Goal: Check status: Check status

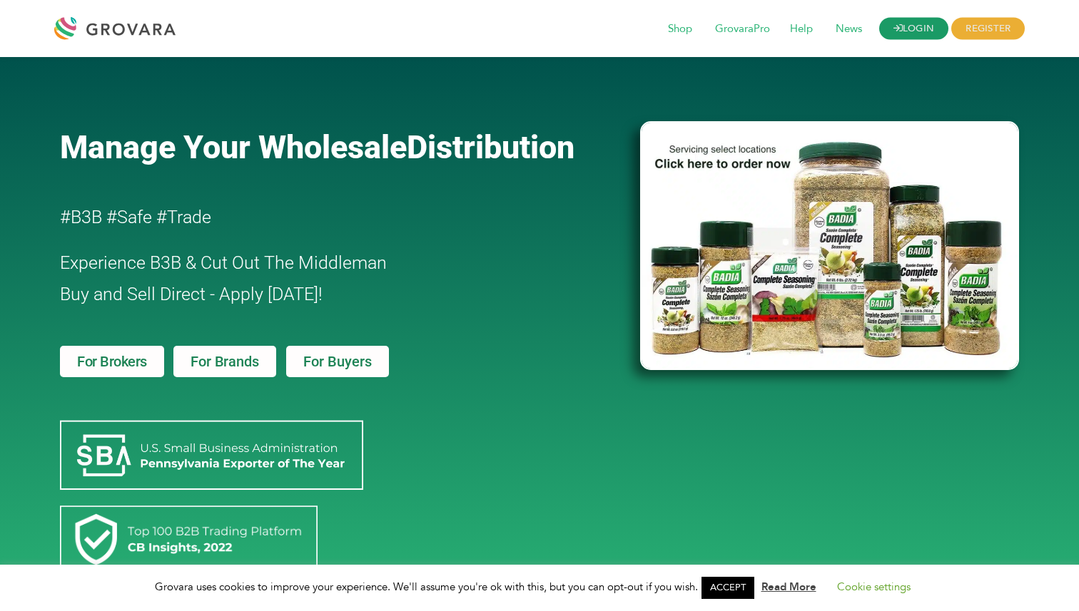
click at [910, 34] on link "LOGIN" at bounding box center [914, 29] width 70 height 22
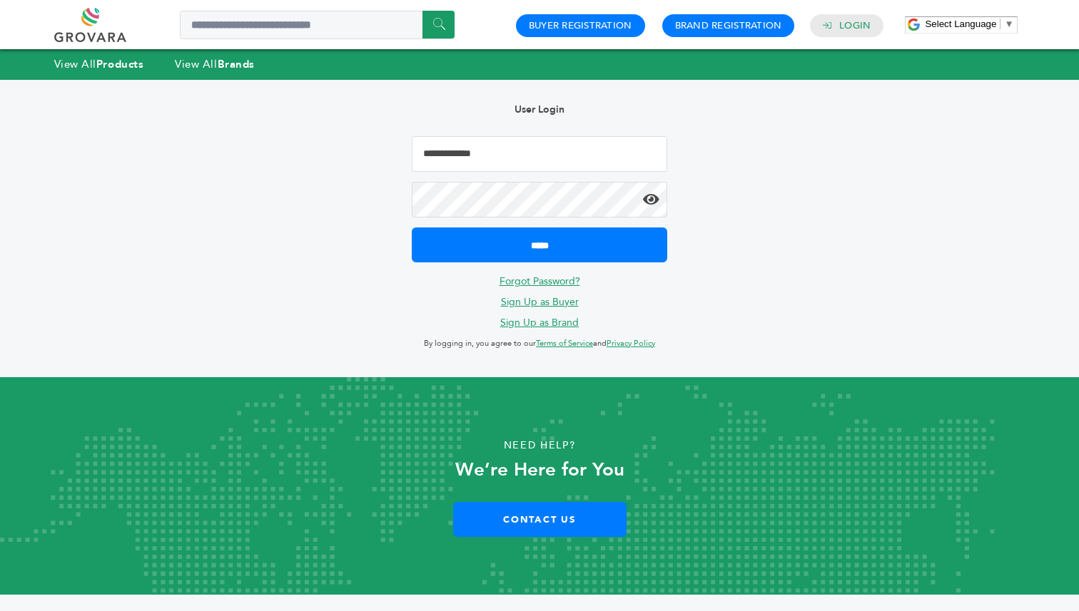
click at [519, 166] on input "Email Address" at bounding box center [539, 154] width 255 height 36
type input "**********"
click at [412, 228] on input "*****" at bounding box center [539, 245] width 255 height 35
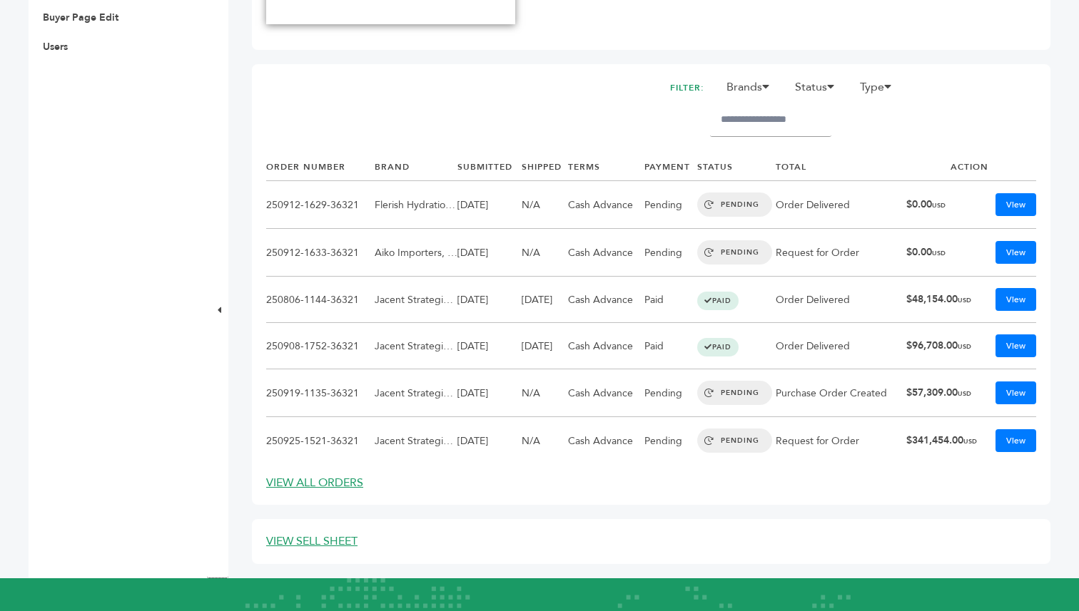
scroll to position [586, 0]
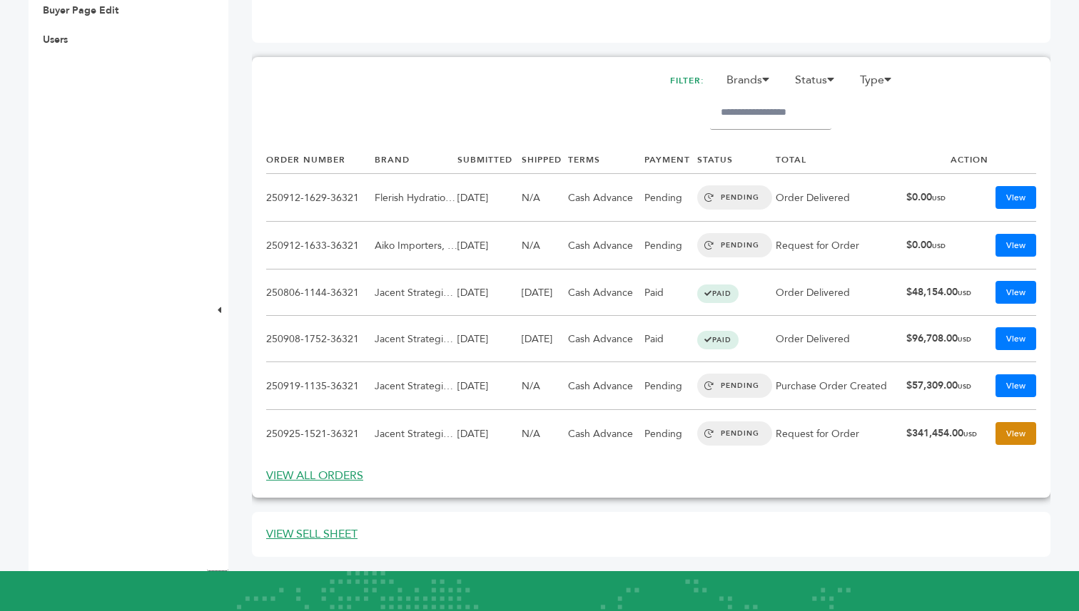
click at [1018, 438] on link "View" at bounding box center [1015, 433] width 41 height 23
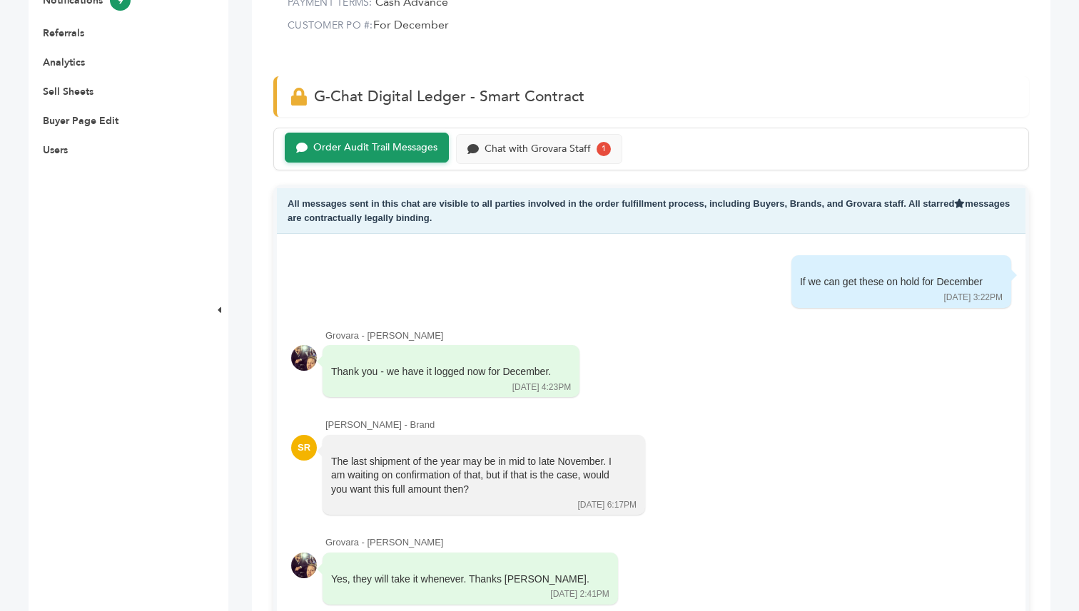
scroll to position [469, 0]
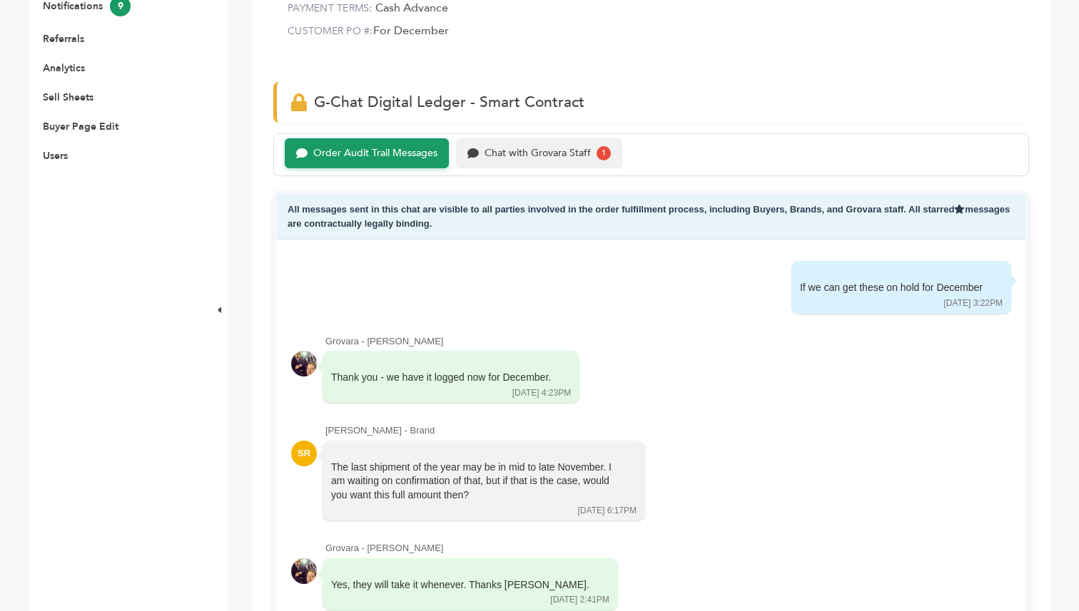
click at [525, 148] on div "Chat with Grovara Staff" at bounding box center [537, 154] width 106 height 12
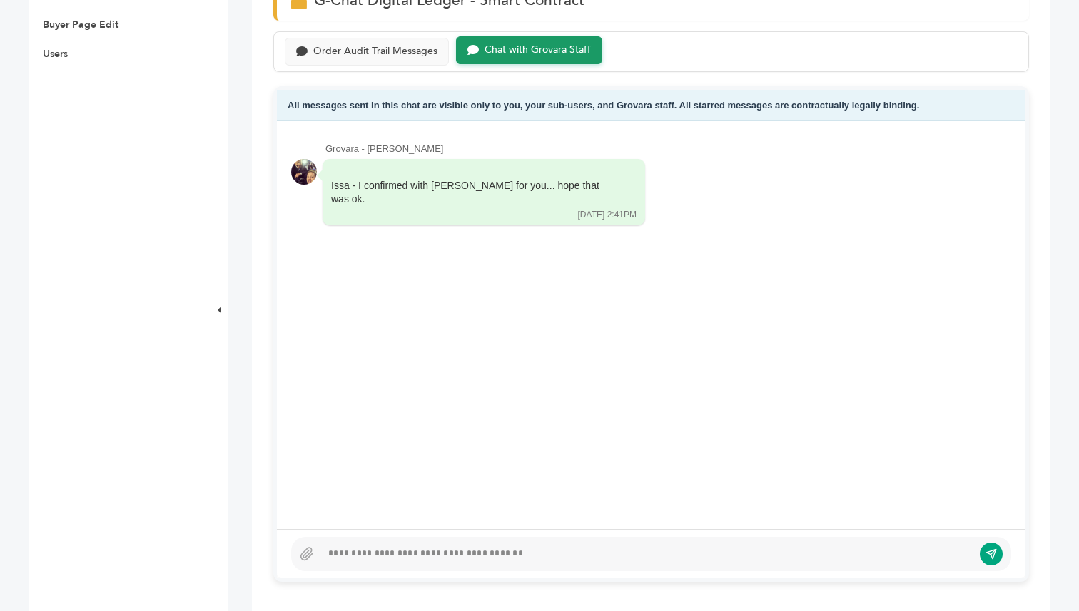
scroll to position [569, 0]
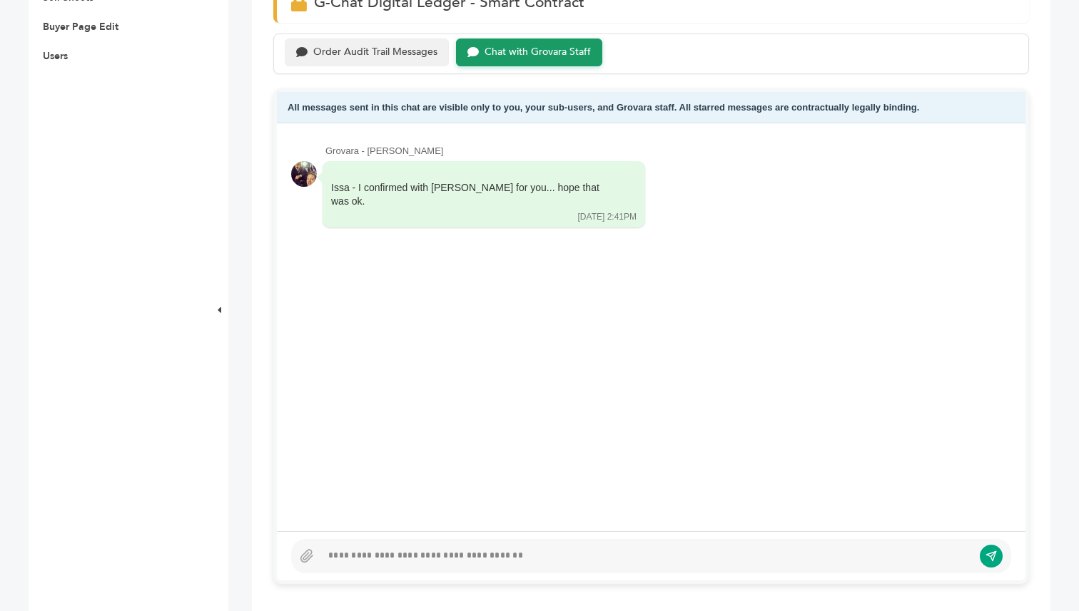
click at [407, 58] on div "Order Audit Trail Messages" at bounding box center [375, 52] width 124 height 12
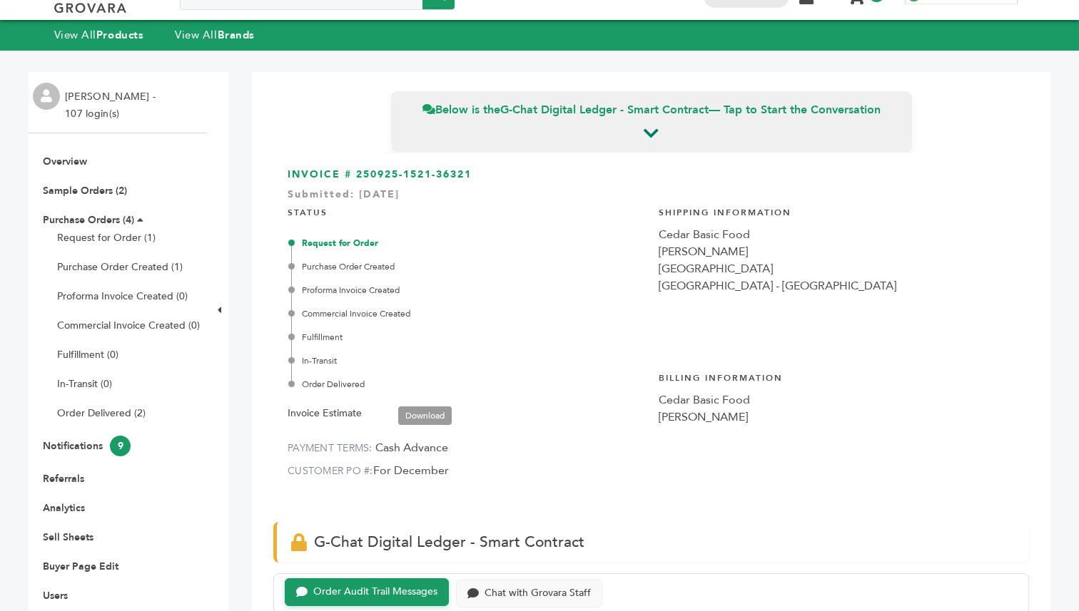
scroll to position [24, 0]
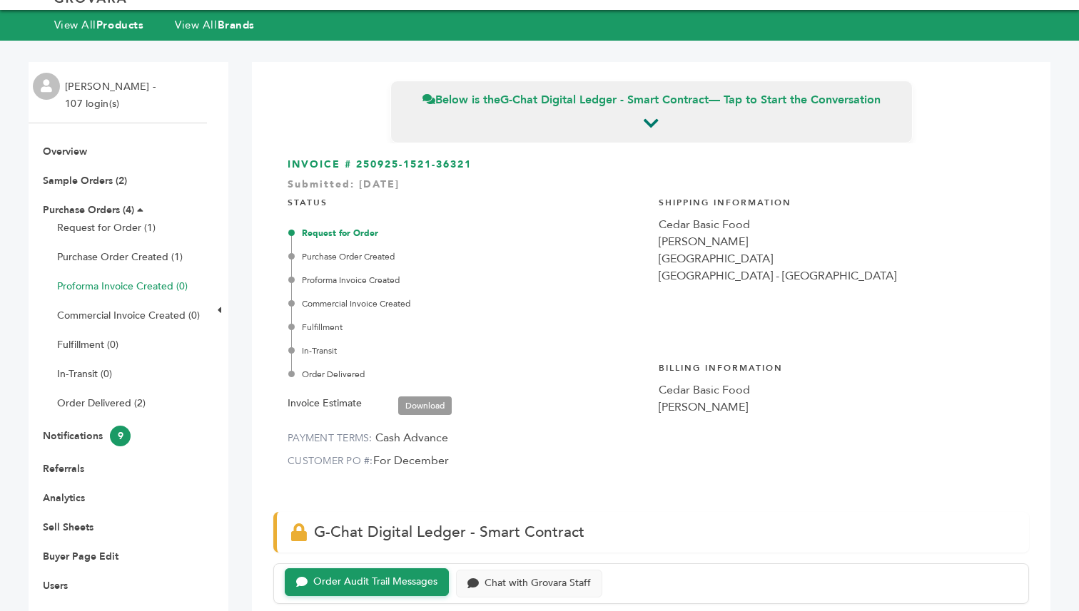
scroll to position [38, 0]
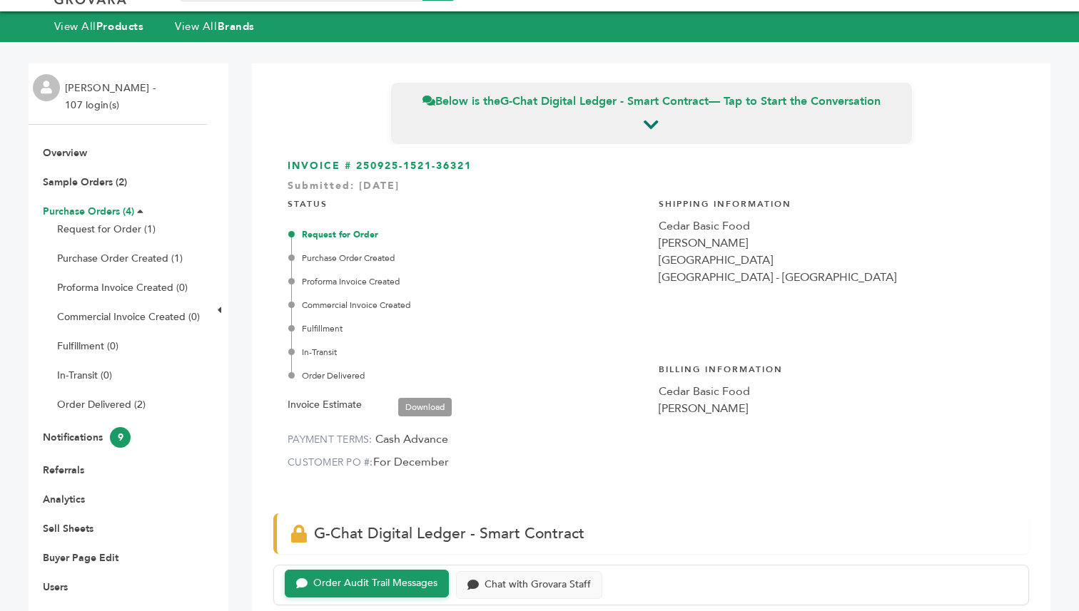
click at [104, 210] on link "Purchase Orders (4)" at bounding box center [88, 212] width 91 height 14
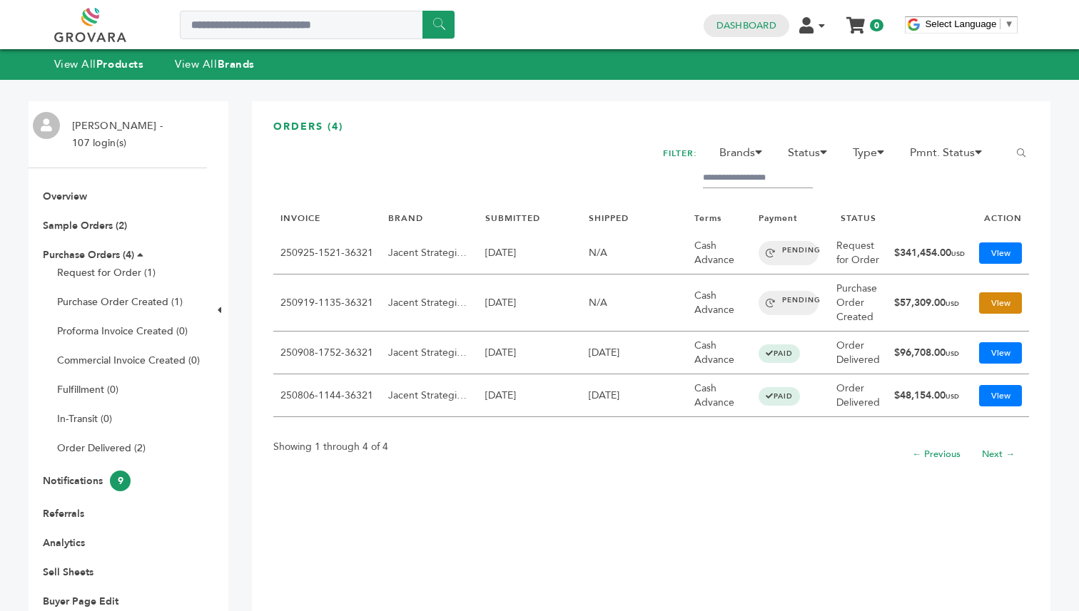
click at [998, 301] on link "View" at bounding box center [1000, 303] width 43 height 21
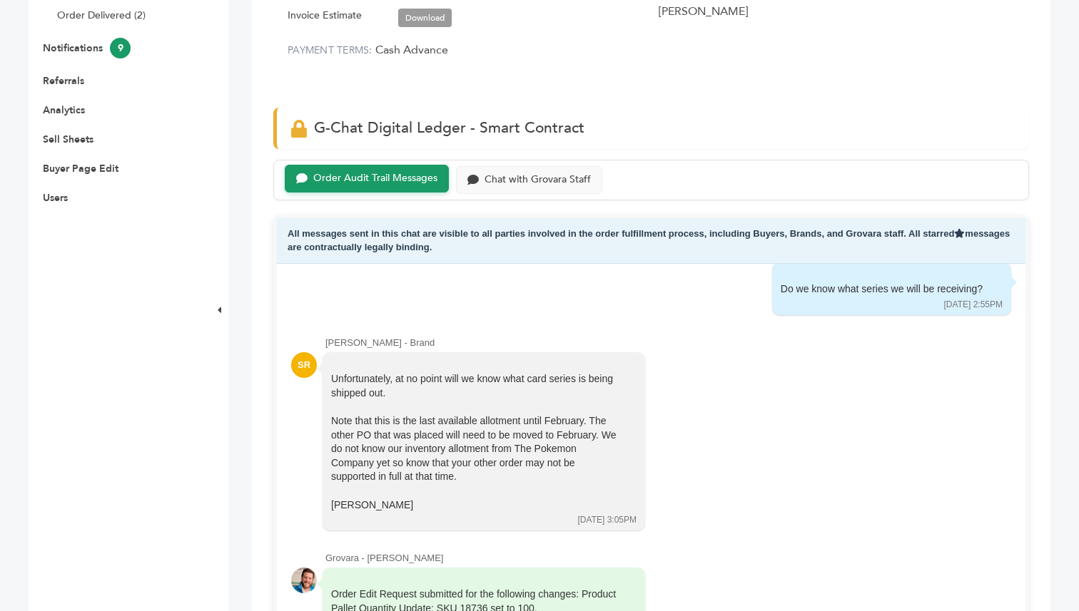
scroll to position [429, 0]
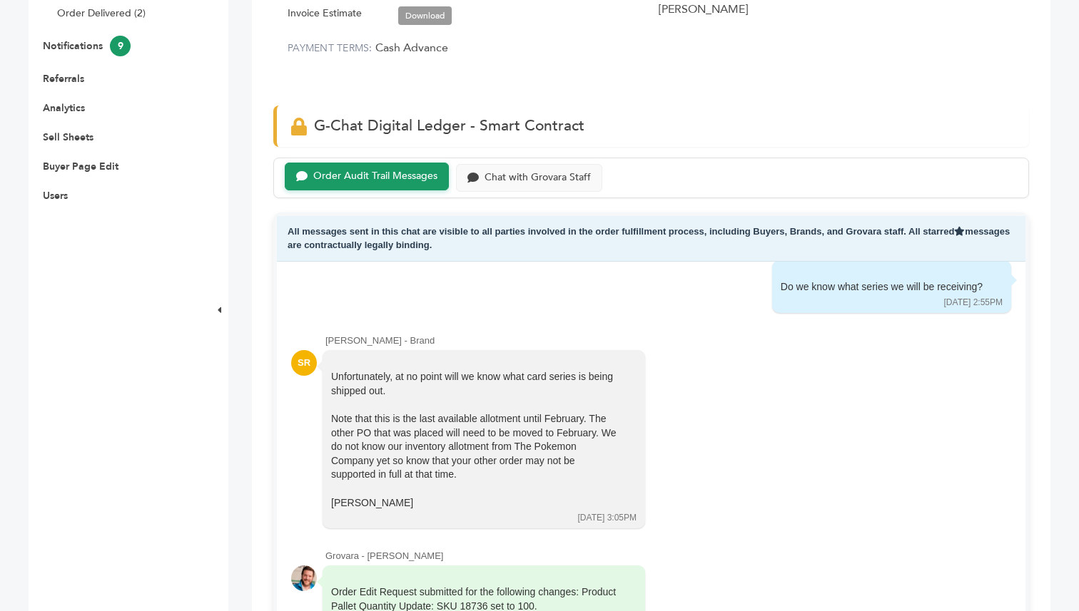
drag, startPoint x: 378, startPoint y: 342, endPoint x: 317, endPoint y: 340, distance: 61.4
click at [317, 340] on div "Sam Roberts - Brand SR Unfortunately, at no point will we know what card series…" at bounding box center [651, 432] width 720 height 195
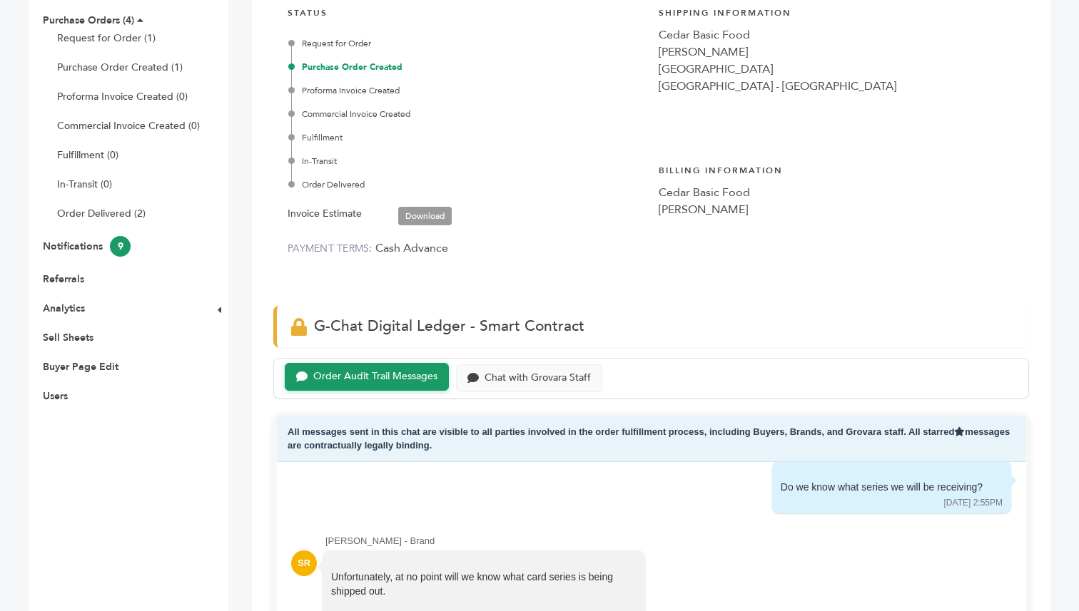
scroll to position [0, 0]
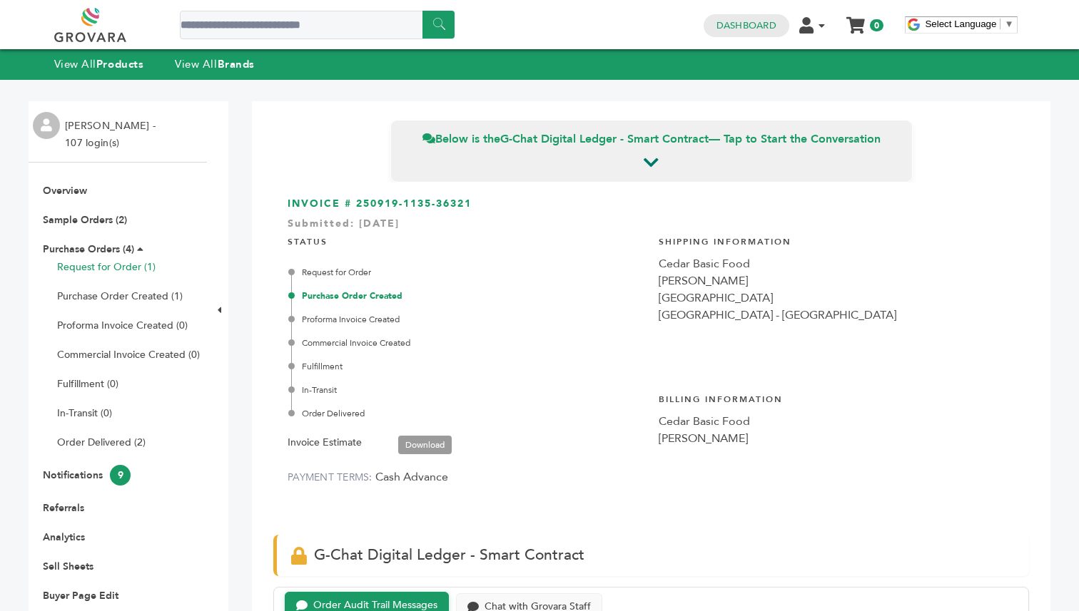
click at [116, 264] on link "Request for Order (1)" at bounding box center [106, 267] width 98 height 14
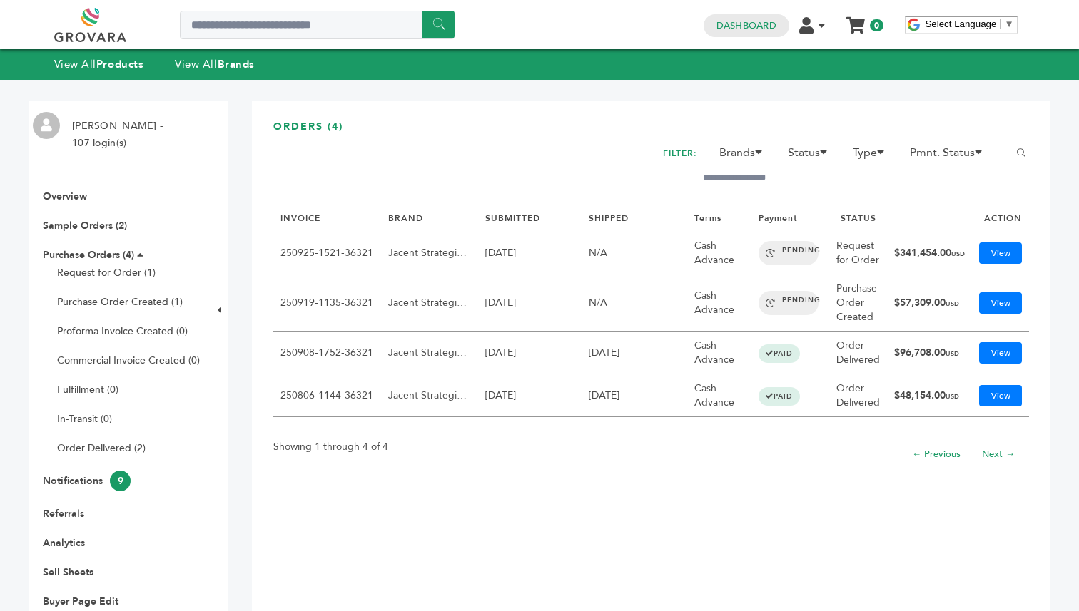
drag, startPoint x: 927, startPoint y: 318, endPoint x: 898, endPoint y: 292, distance: 39.4
click at [898, 292] on td "$57,309.00 USD" at bounding box center [929, 303] width 85 height 57
drag, startPoint x: 926, startPoint y: 314, endPoint x: 905, endPoint y: 296, distance: 27.9
click at [905, 296] on td "$57,309.00 USD" at bounding box center [929, 303] width 85 height 57
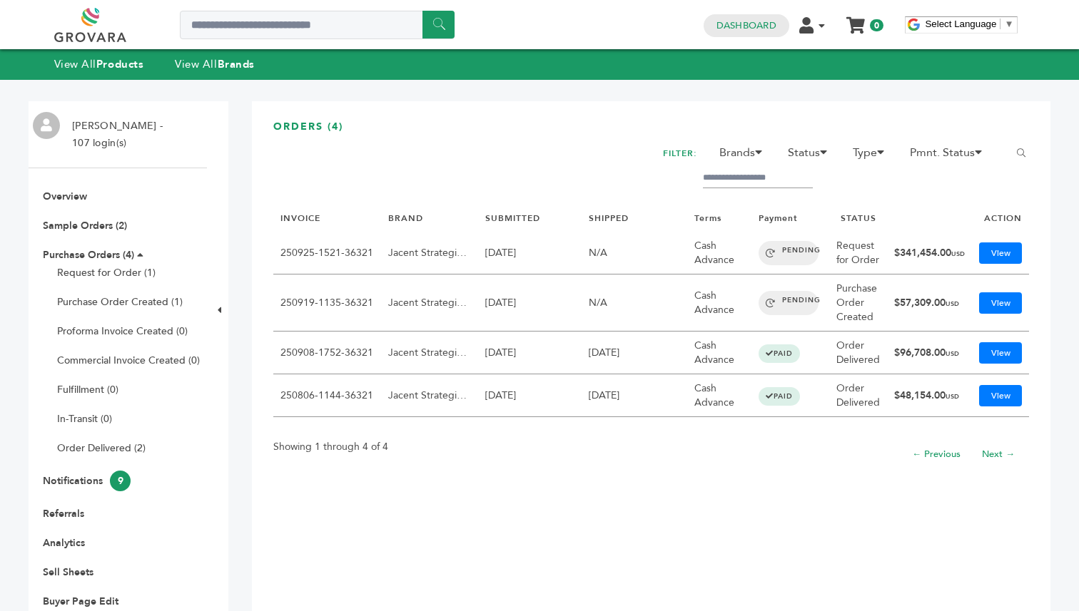
click at [897, 290] on td "$57,309.00 USD" at bounding box center [929, 303] width 85 height 57
click at [942, 327] on td "$57,309.00 USD" at bounding box center [929, 303] width 85 height 57
drag, startPoint x: 352, startPoint y: 124, endPoint x: 270, endPoint y: 118, distance: 82.2
click at [270, 118] on div "ORDERS (4) FILTER: Brands 1 13 4Buddies A1C Drink, Inc. Aayz Trading FZE ADAMA" at bounding box center [651, 377] width 798 height 552
click at [339, 124] on h3 "ORDERS (4)" at bounding box center [651, 132] width 756 height 25
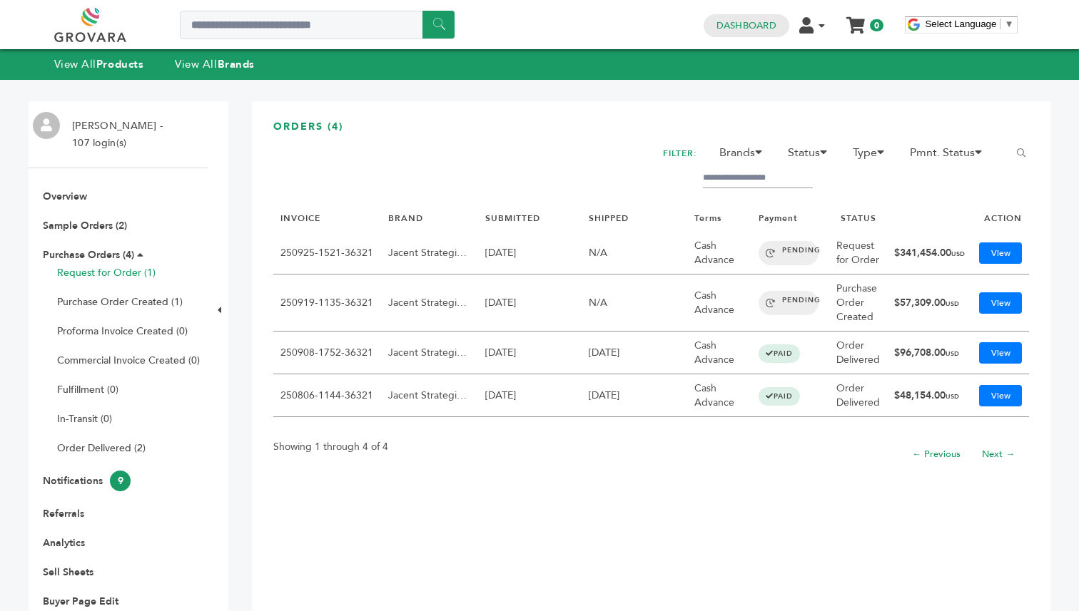
click at [140, 277] on link "Request for Order (1)" at bounding box center [106, 273] width 98 height 14
click at [995, 255] on link "View" at bounding box center [1000, 253] width 43 height 21
